Goal: Check status: Check status

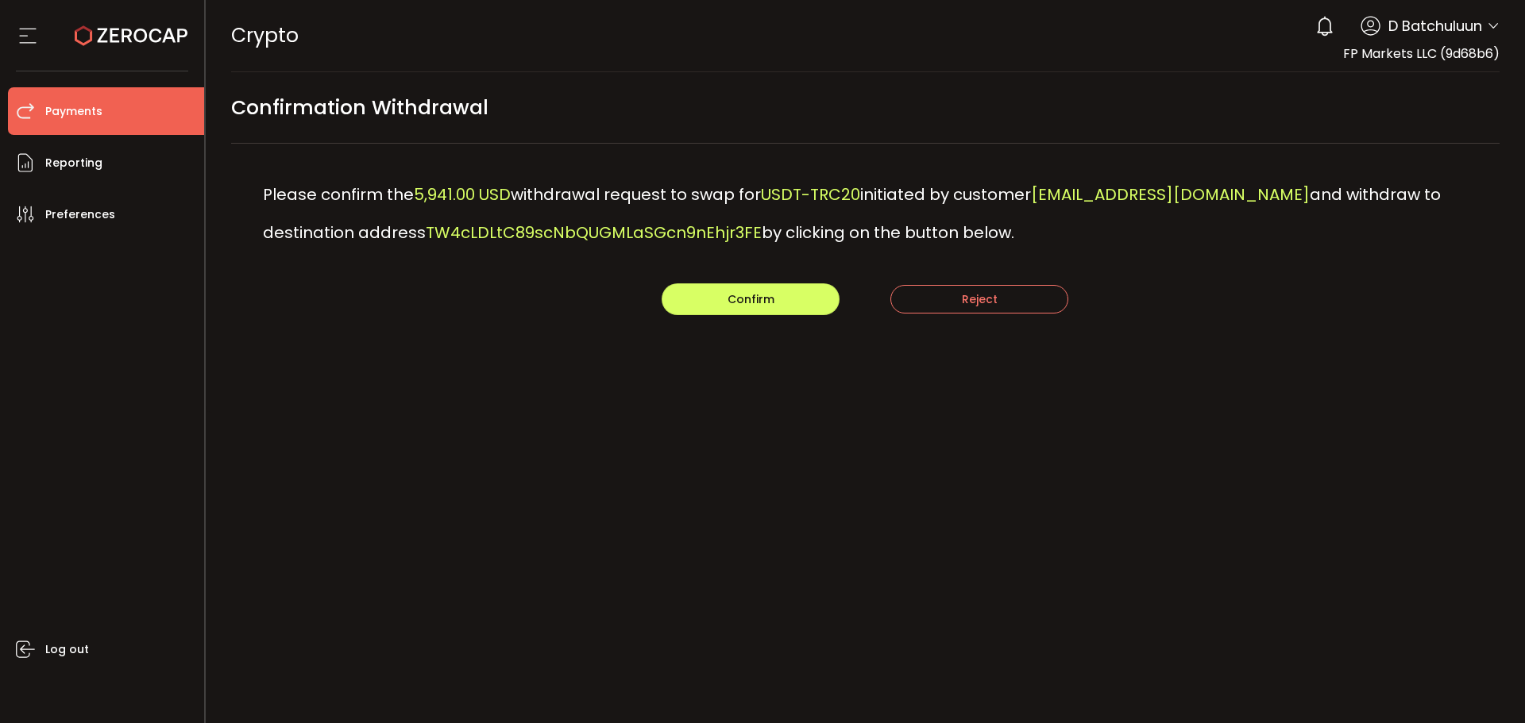
click at [53, 104] on span "Payments" at bounding box center [73, 111] width 57 height 23
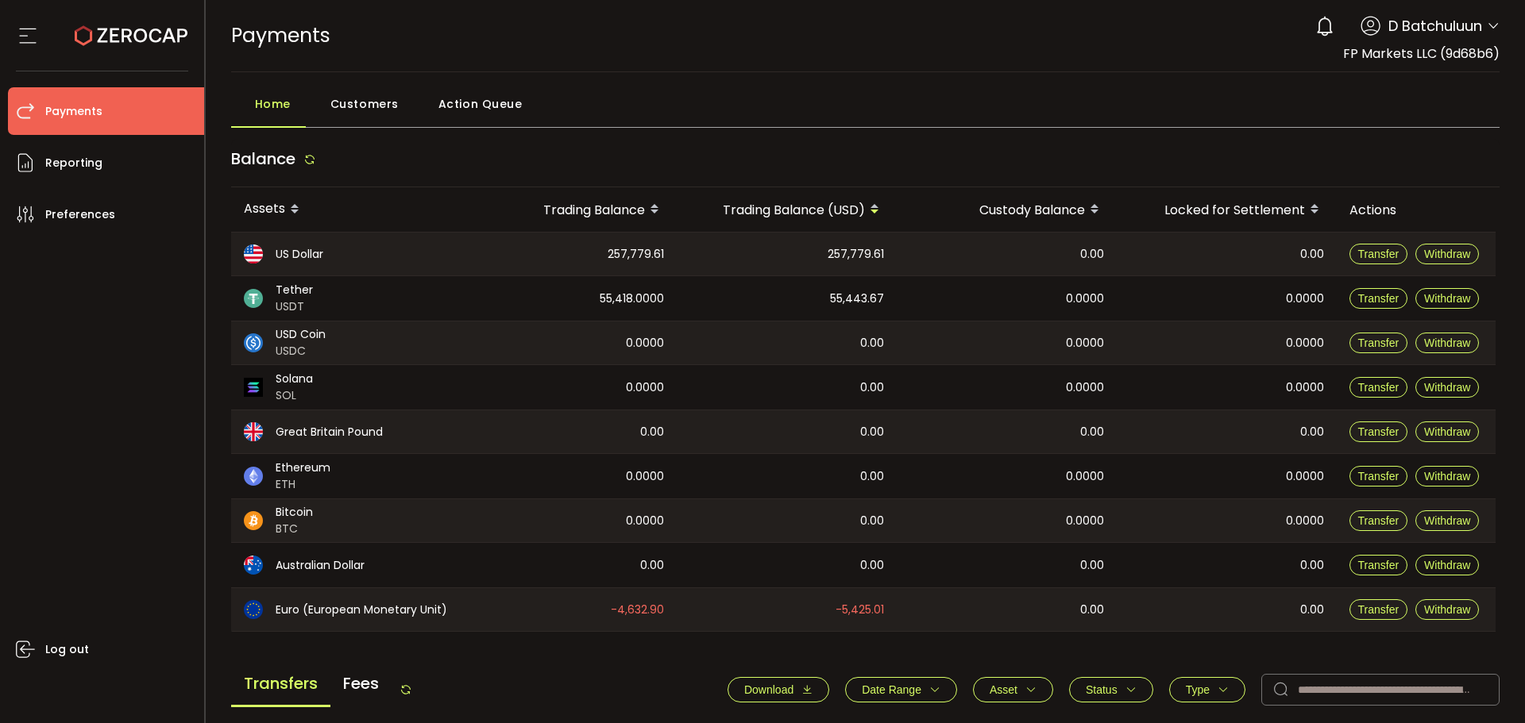
scroll to position [564, 0]
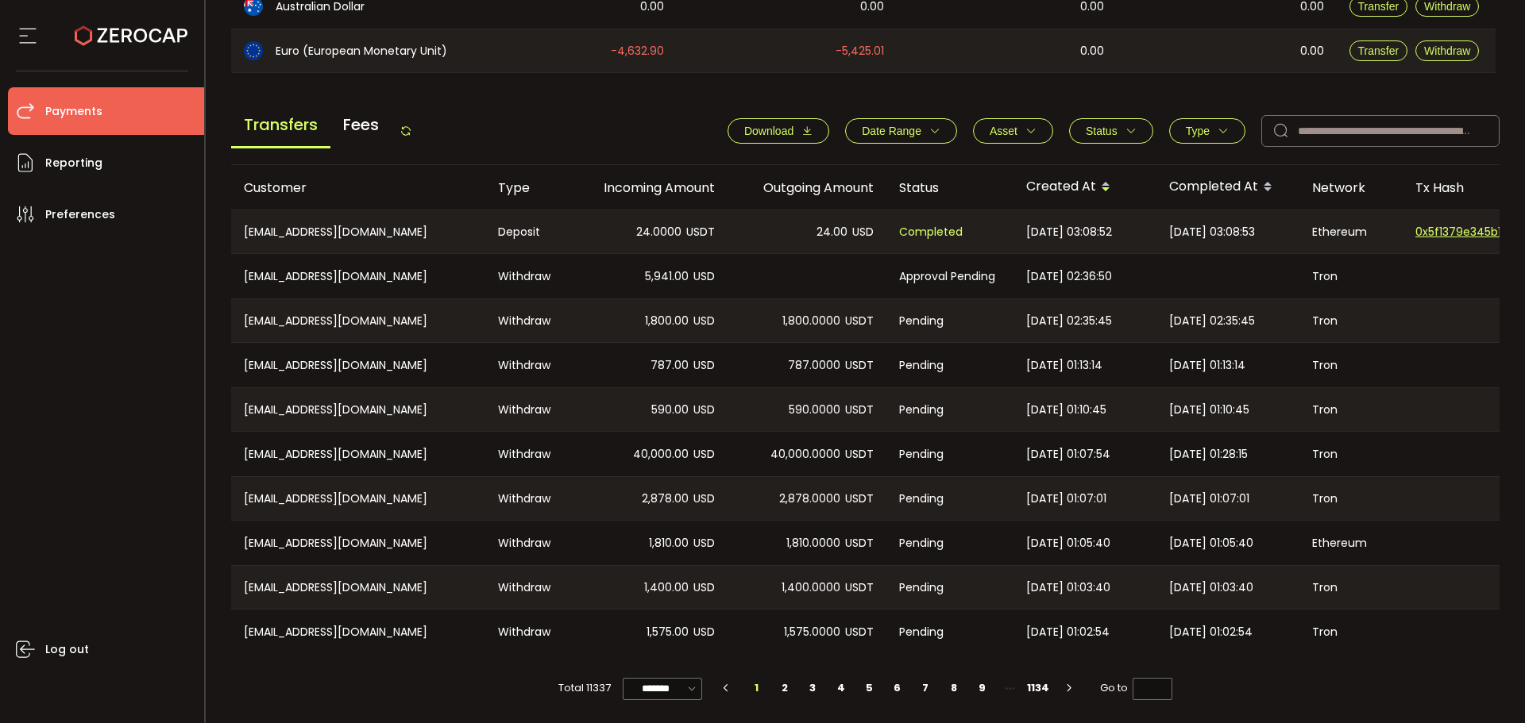
click at [671, 452] on span "40,000.00" at bounding box center [661, 454] width 56 height 18
click at [847, 464] on div "40,000.0000 USDT" at bounding box center [806, 454] width 159 height 44
